Goal: Transaction & Acquisition: Subscribe to service/newsletter

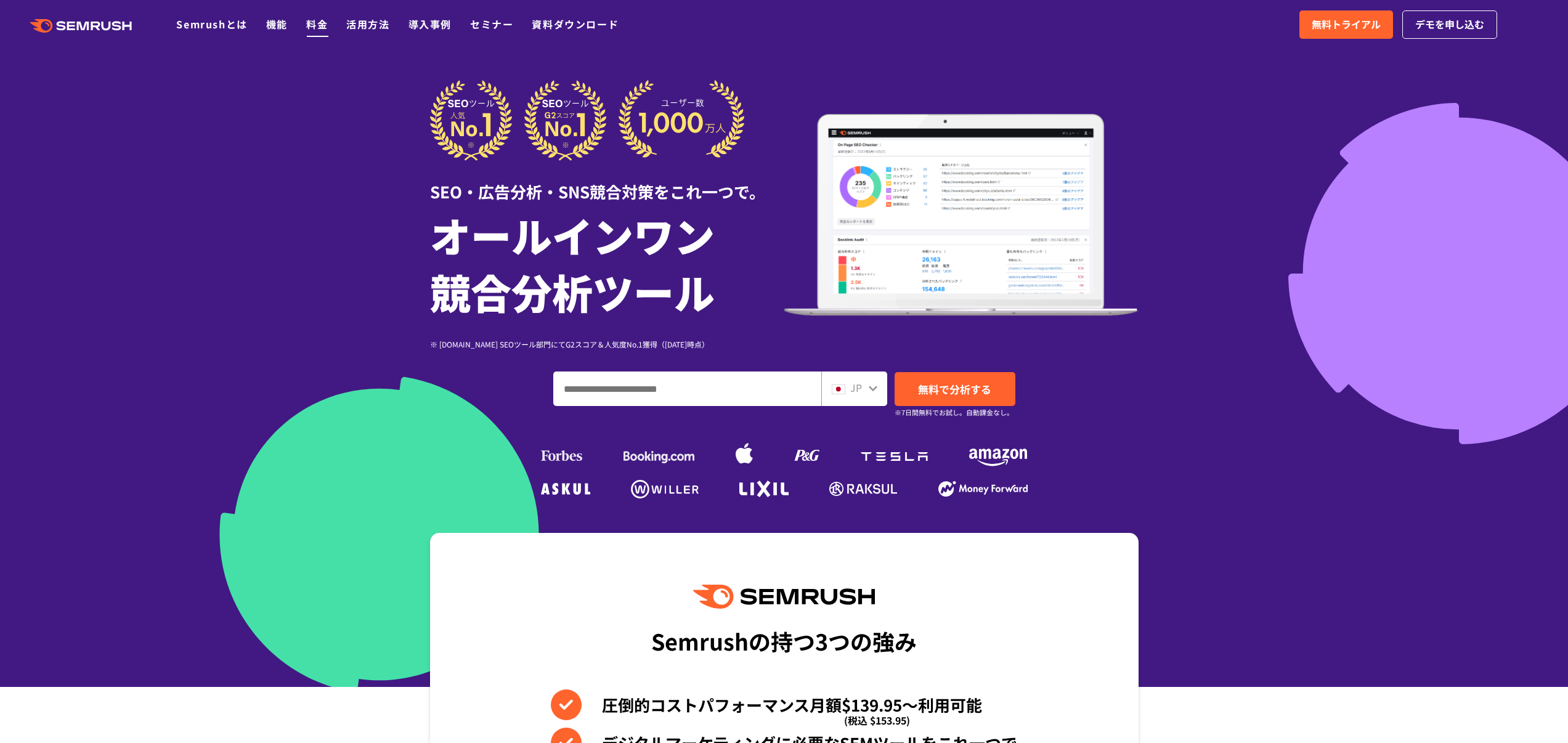
click at [316, 24] on link "料金" at bounding box center [316, 24] width 22 height 15
click at [1337, 21] on span "無料トライアル" at bounding box center [1346, 25] width 69 height 16
